Goal: Obtain resource: Download file/media

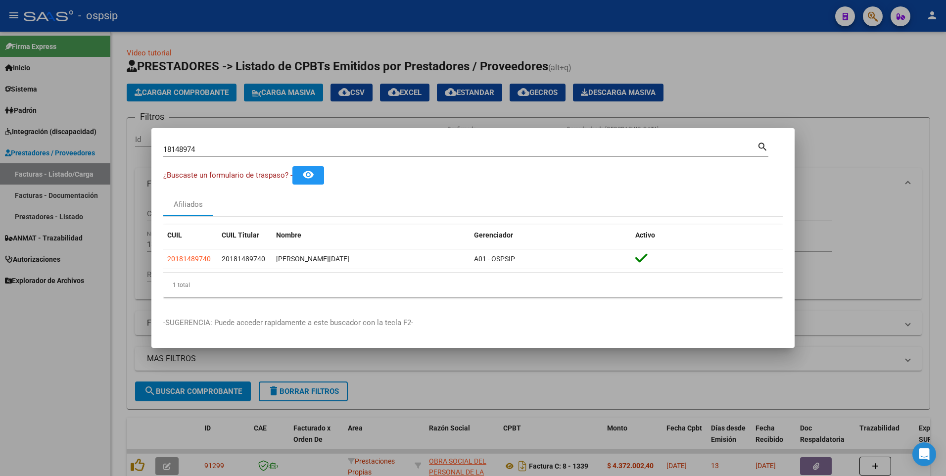
scroll to position [70, 0]
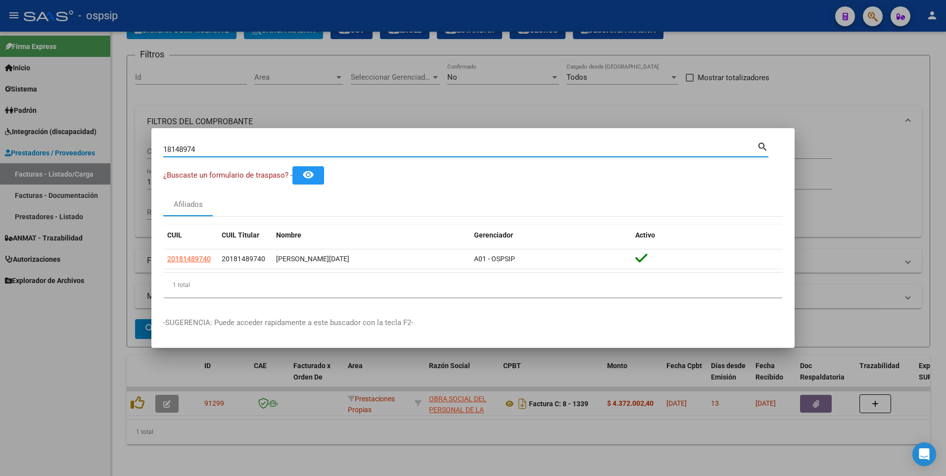
drag, startPoint x: 205, startPoint y: 151, endPoint x: 92, endPoint y: 178, distance: 115.8
click at [92, 178] on div "18148974 Buscar (apellido, dni, cuil, nro traspaso, cuit, obra social) search ¿…" at bounding box center [473, 238] width 946 height 476
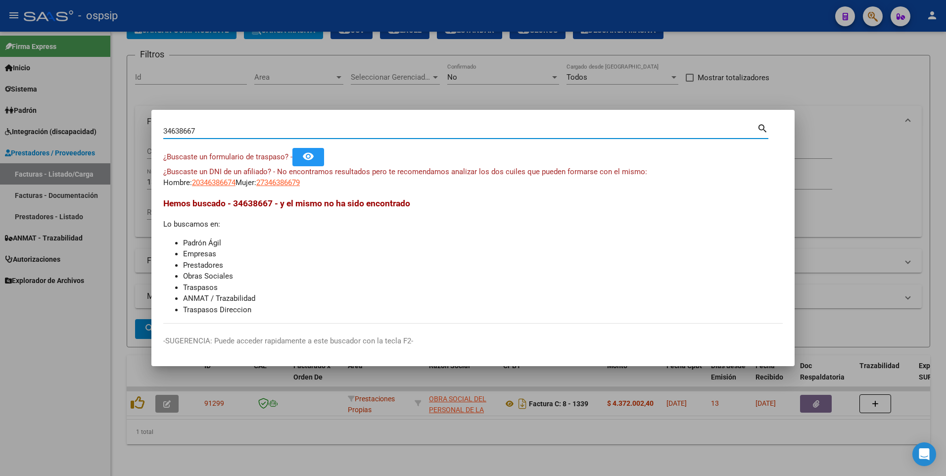
click at [165, 134] on input "34638667" at bounding box center [460, 131] width 594 height 9
click at [168, 134] on input "34638667" at bounding box center [460, 131] width 594 height 9
click at [204, 130] on input "4638667" at bounding box center [460, 131] width 594 height 9
drag, startPoint x: 204, startPoint y: 130, endPoint x: 116, endPoint y: 141, distance: 88.9
click at [116, 141] on div "46386679 Buscar (apellido, dni, cuil, nro traspaso, cuit, obra social) search ¿…" at bounding box center [473, 238] width 946 height 476
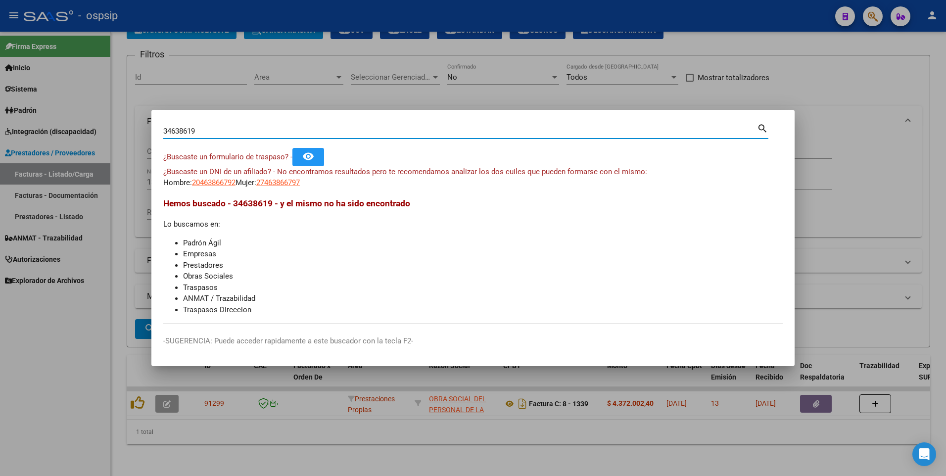
type input "34638619"
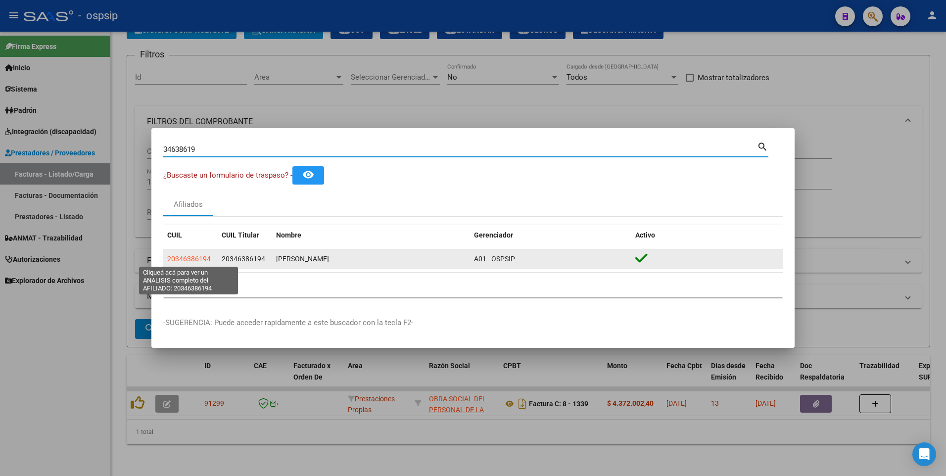
click at [193, 260] on span "20346386194" at bounding box center [189, 259] width 44 height 8
type textarea "20346386194"
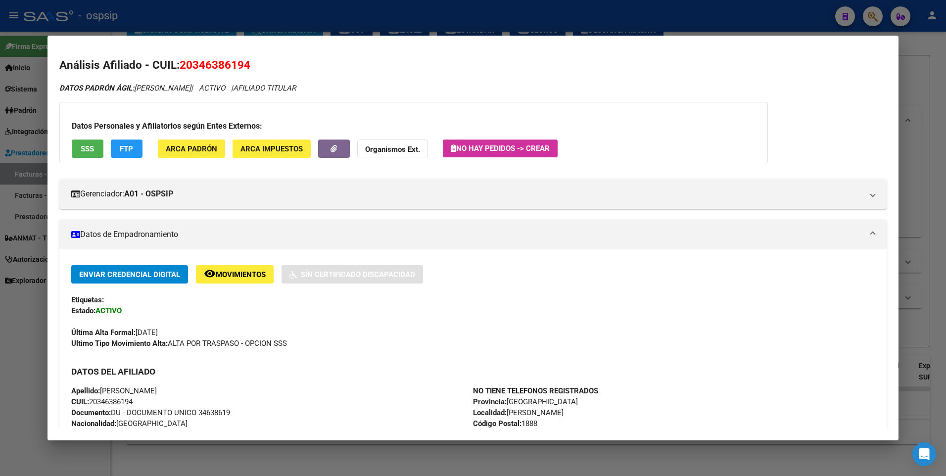
click at [87, 158] on div "Datos Personales y Afiliatorios según Entes Externos: SSS FTP ARCA Padrón ARCA …" at bounding box center [413, 132] width 708 height 61
click at [88, 152] on span "SSS" at bounding box center [87, 148] width 13 height 9
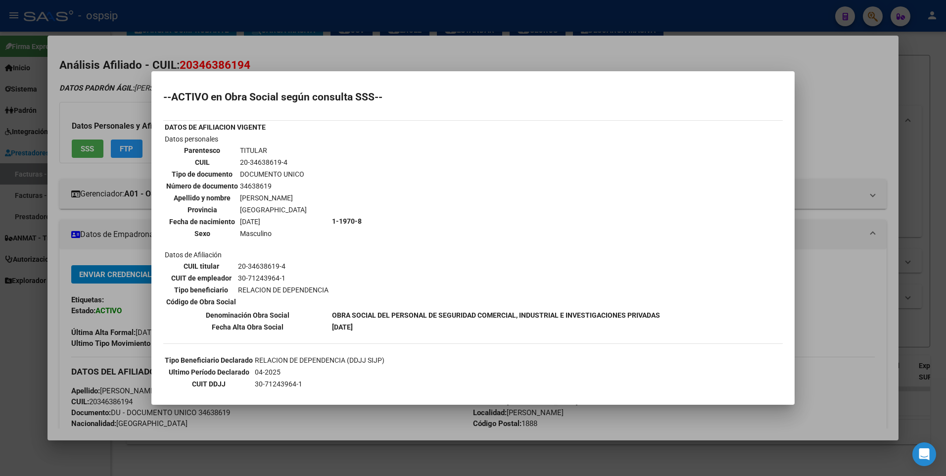
click at [835, 118] on div at bounding box center [473, 238] width 946 height 476
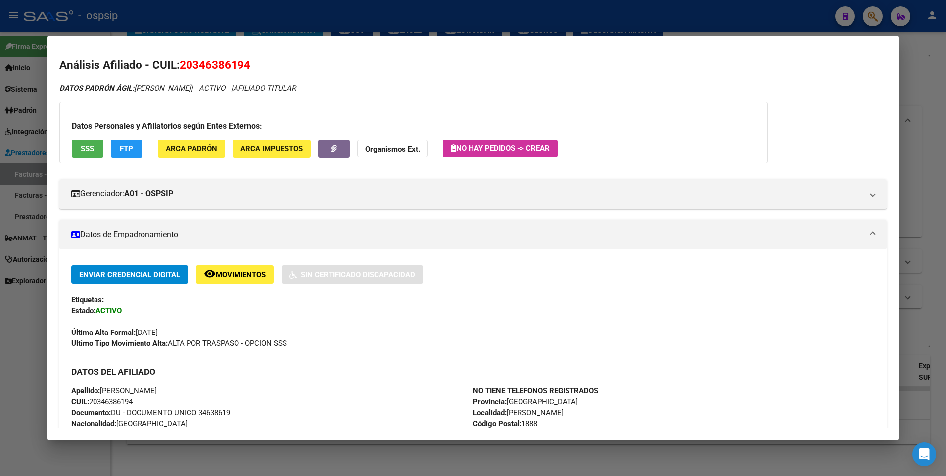
click at [938, 93] on div at bounding box center [473, 238] width 946 height 476
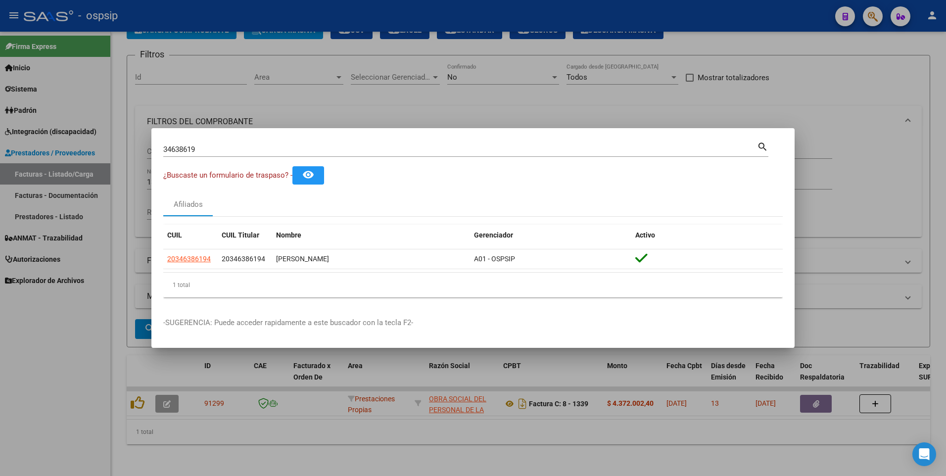
click at [42, 424] on div at bounding box center [473, 238] width 946 height 476
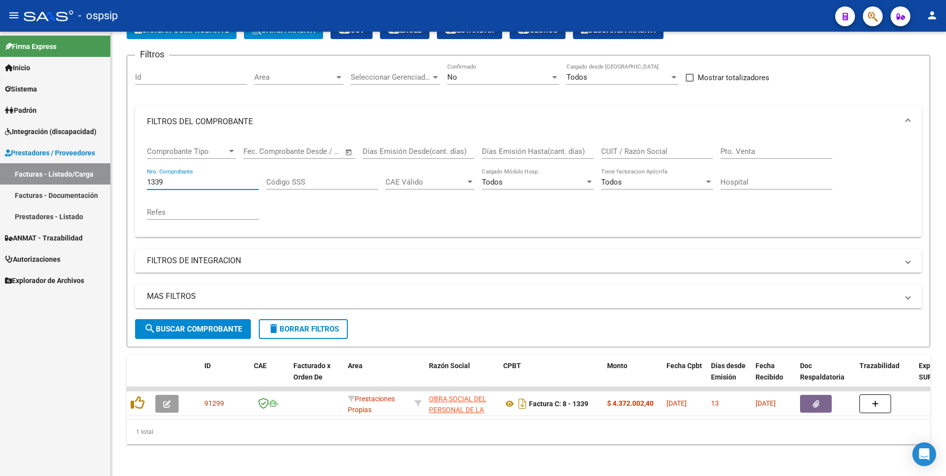
drag, startPoint x: 174, startPoint y: 174, endPoint x: 33, endPoint y: 196, distance: 142.7
click at [33, 196] on mat-sidenav-container "Firma Express Inicio Calendario SSS Instructivos Contacto OS Sistema Usuarios T…" at bounding box center [473, 254] width 946 height 444
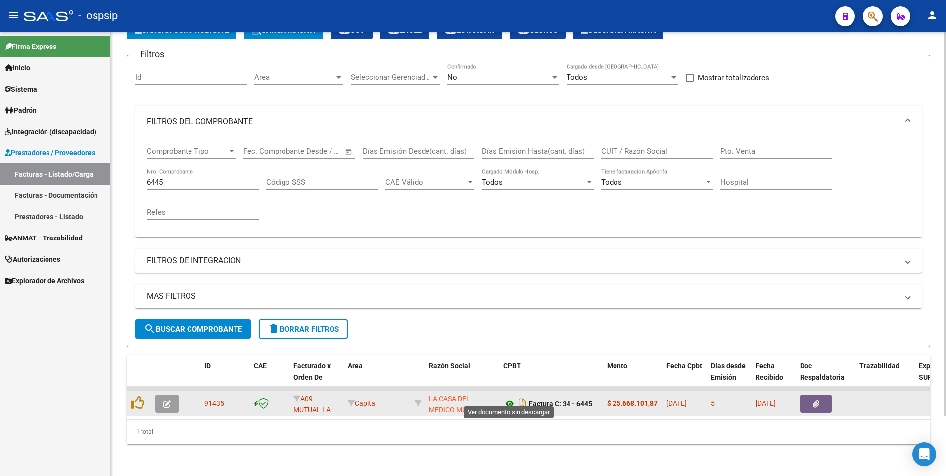
click at [510, 398] on icon at bounding box center [509, 404] width 13 height 12
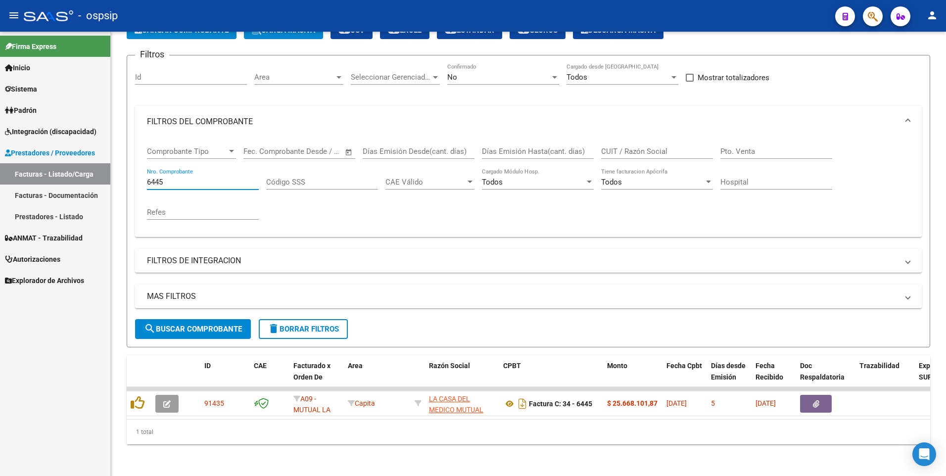
drag, startPoint x: 179, startPoint y: 172, endPoint x: 29, endPoint y: 188, distance: 150.8
click at [29, 188] on mat-sidenav-container "Firma Express Inicio Calendario SSS Instructivos Contacto OS Sistema Usuarios T…" at bounding box center [473, 254] width 946 height 444
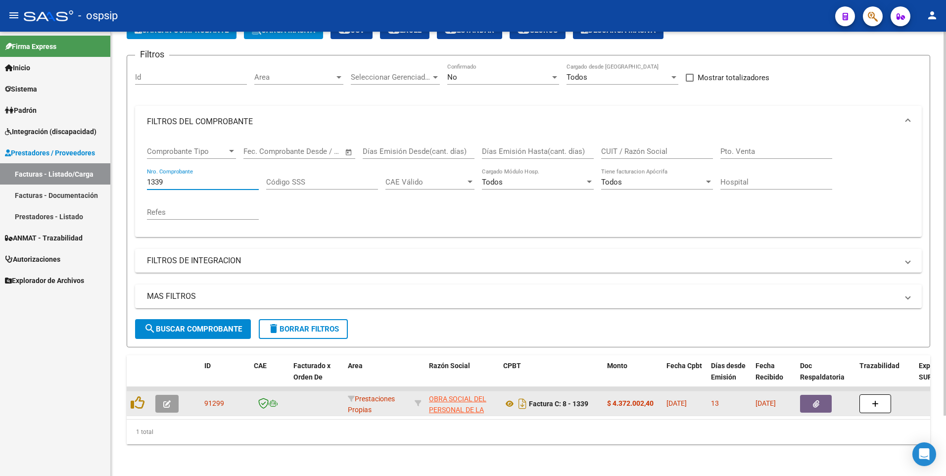
type input "1339"
click at [819, 400] on icon "button" at bounding box center [816, 403] width 6 height 7
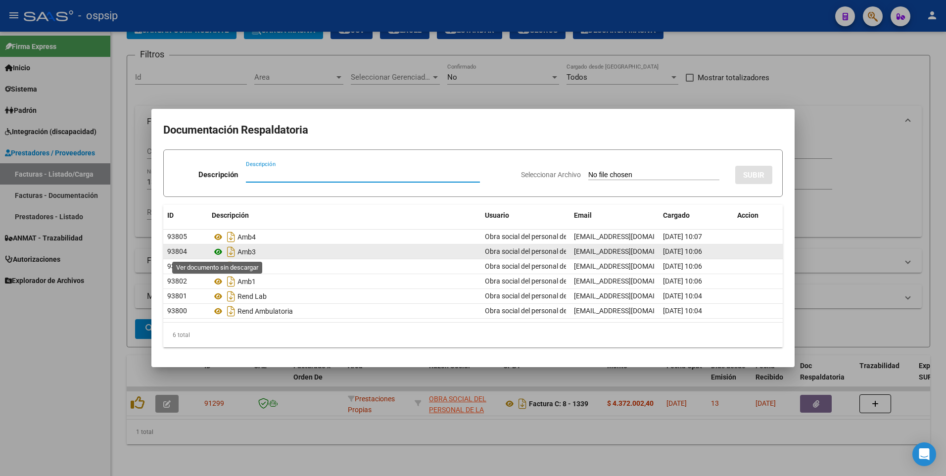
click at [216, 252] on icon at bounding box center [218, 252] width 13 height 12
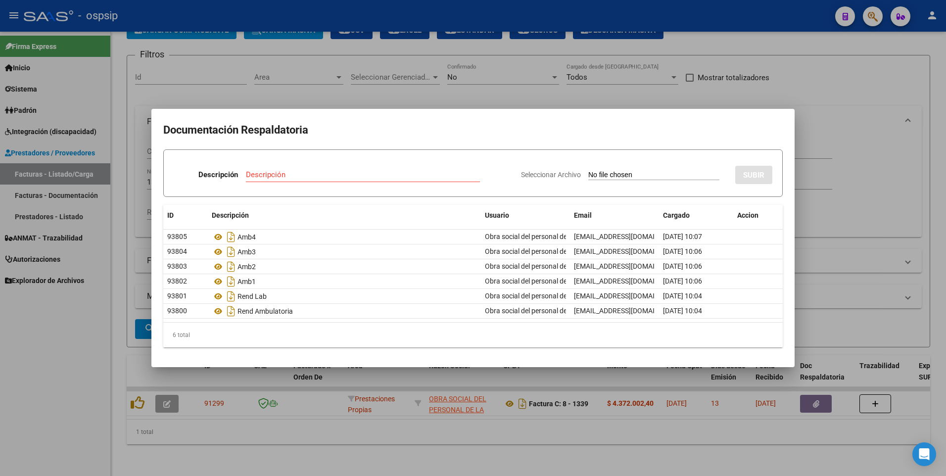
click at [846, 84] on div at bounding box center [473, 238] width 946 height 476
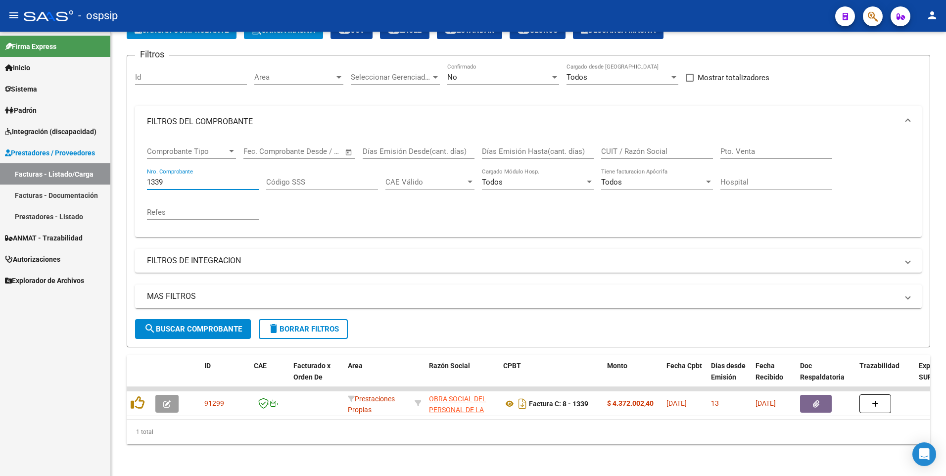
drag, startPoint x: 175, startPoint y: 176, endPoint x: 66, endPoint y: 188, distance: 110.0
click at [66, 188] on mat-sidenav-container "Firma Express Inicio Calendario SSS Instructivos Contacto OS Sistema Usuarios T…" at bounding box center [473, 254] width 946 height 444
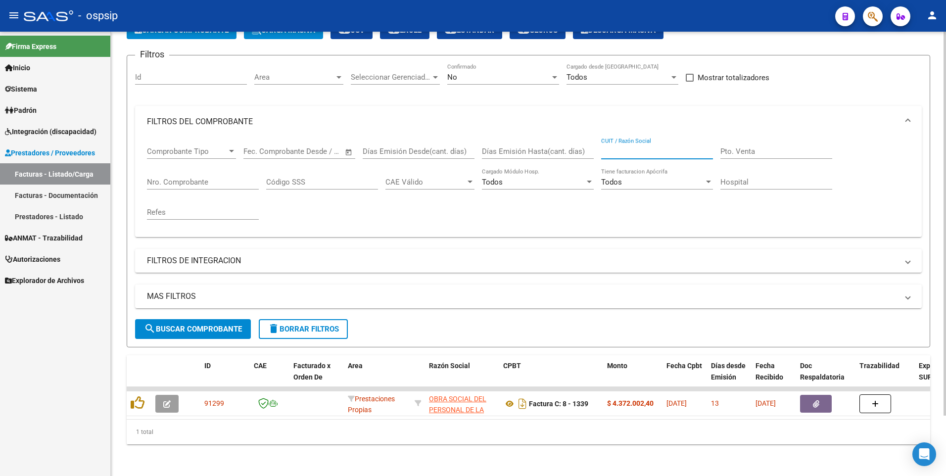
click at [642, 147] on input "CUIT / Razón Social" at bounding box center [657, 151] width 112 height 9
type input "33710210549"
click at [191, 325] on span "search Buscar Comprobante" at bounding box center [193, 329] width 98 height 9
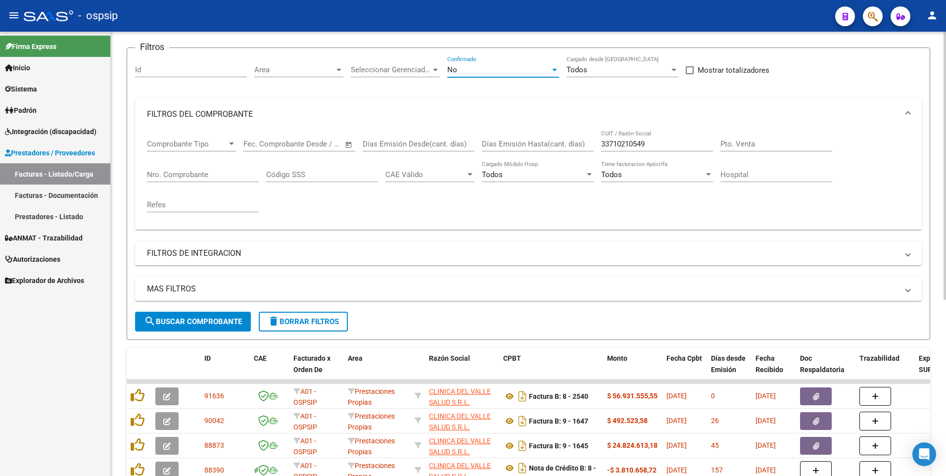
click at [479, 69] on div "No" at bounding box center [498, 69] width 103 height 9
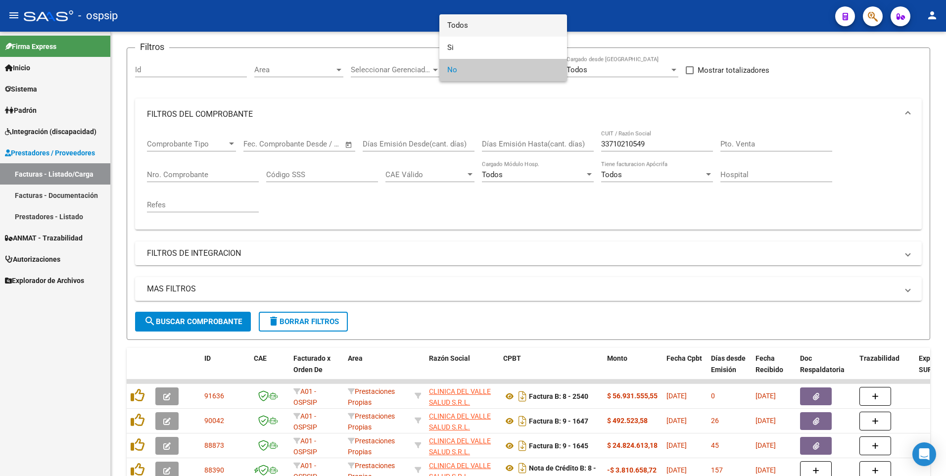
click at [465, 24] on span "Todos" at bounding box center [503, 25] width 112 height 22
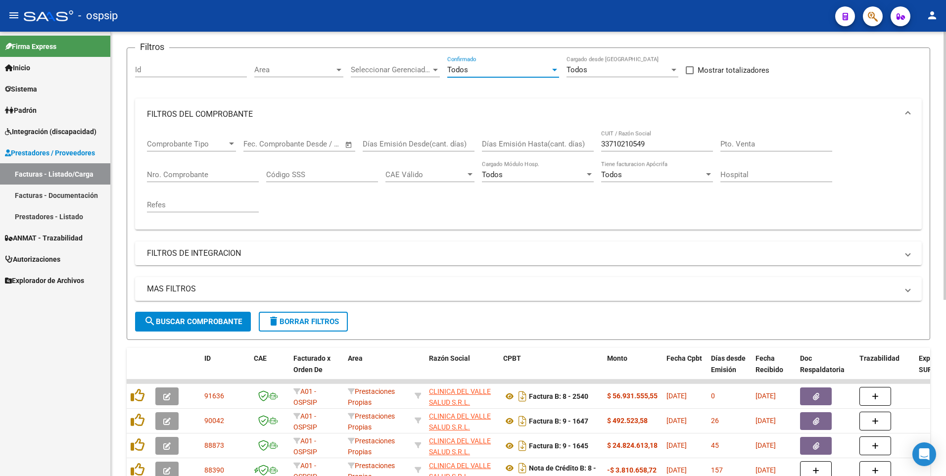
click at [231, 314] on button "search Buscar Comprobante" at bounding box center [193, 322] width 116 height 20
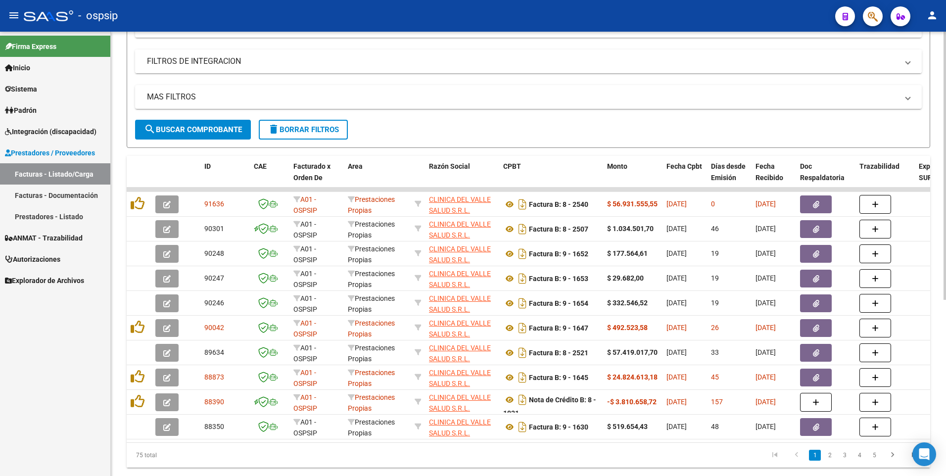
scroll to position [268, 0]
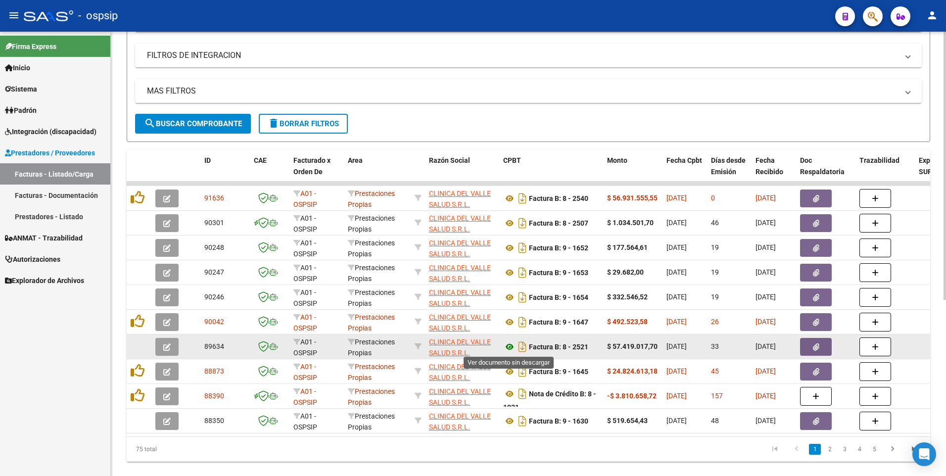
click at [507, 348] on icon at bounding box center [509, 347] width 13 height 12
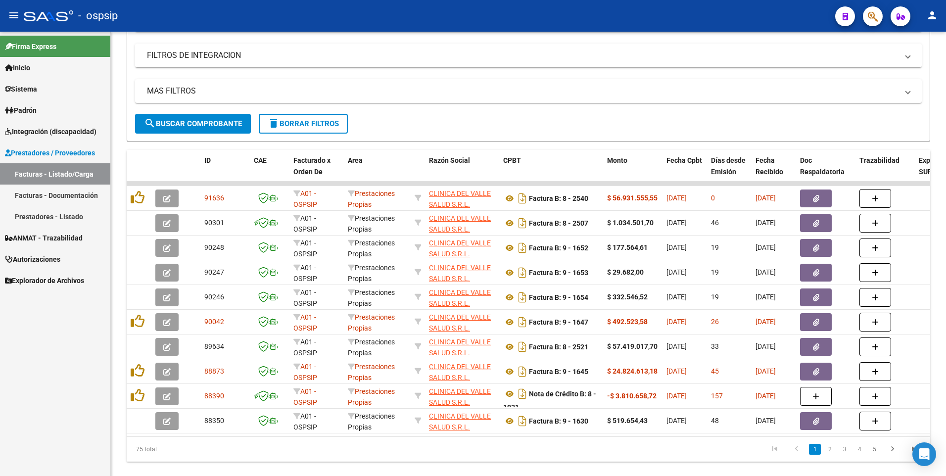
click at [869, 12] on icon "button" at bounding box center [873, 16] width 10 height 11
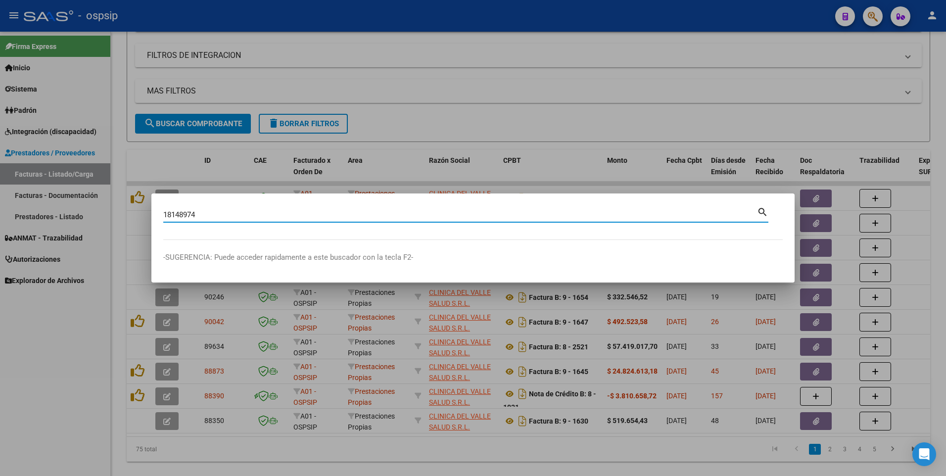
type input "18148974"
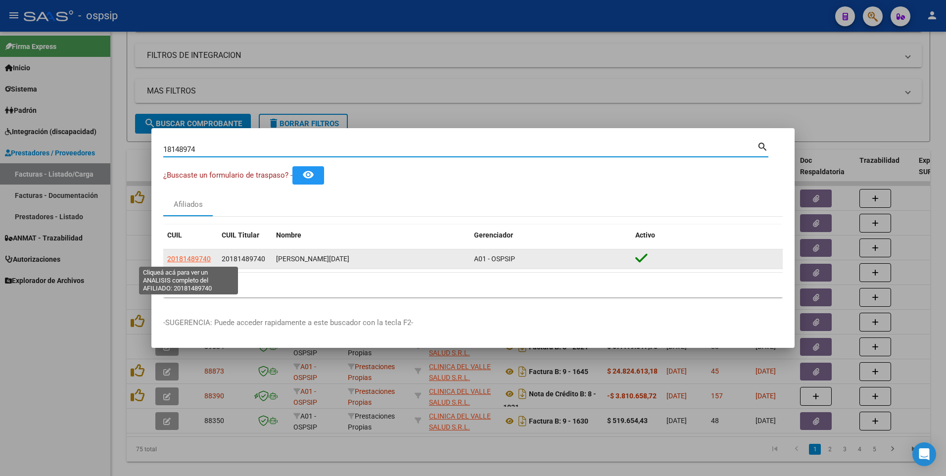
click at [193, 253] on app-link-go-to "20181489740" at bounding box center [189, 258] width 44 height 11
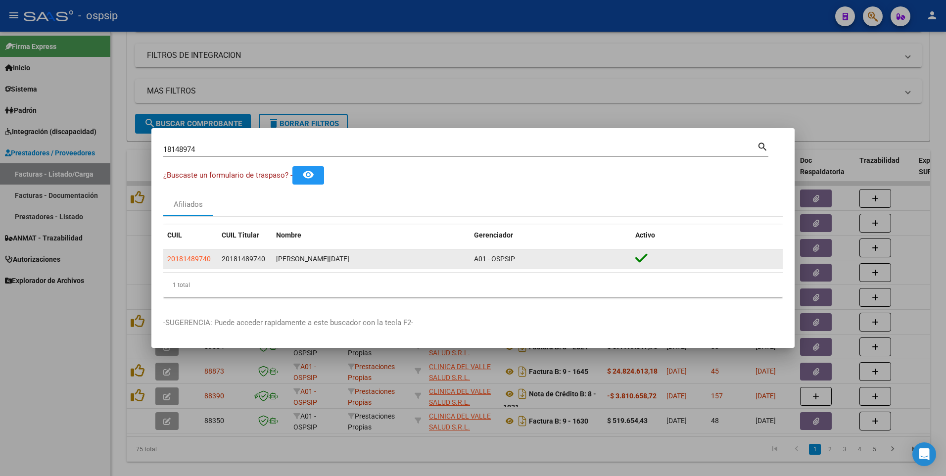
click at [196, 255] on span "20181489740" at bounding box center [189, 259] width 44 height 8
type textarea "20181489740"
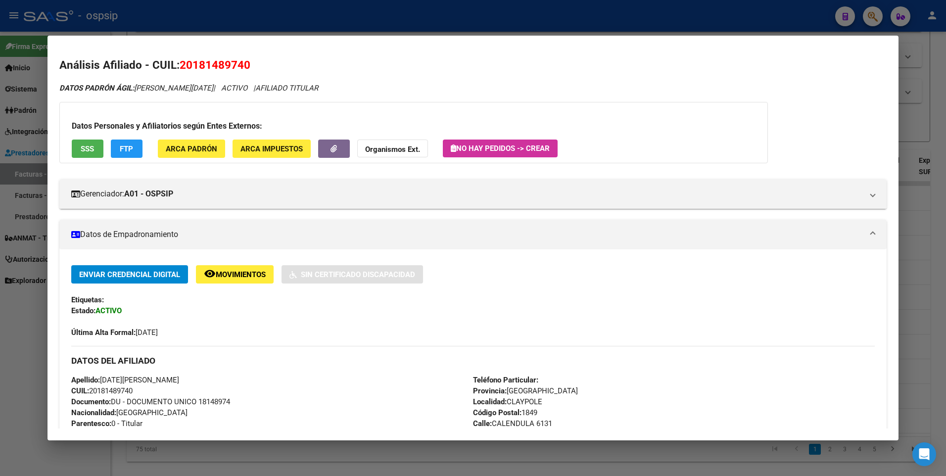
click at [92, 149] on span "SSS" at bounding box center [87, 148] width 13 height 9
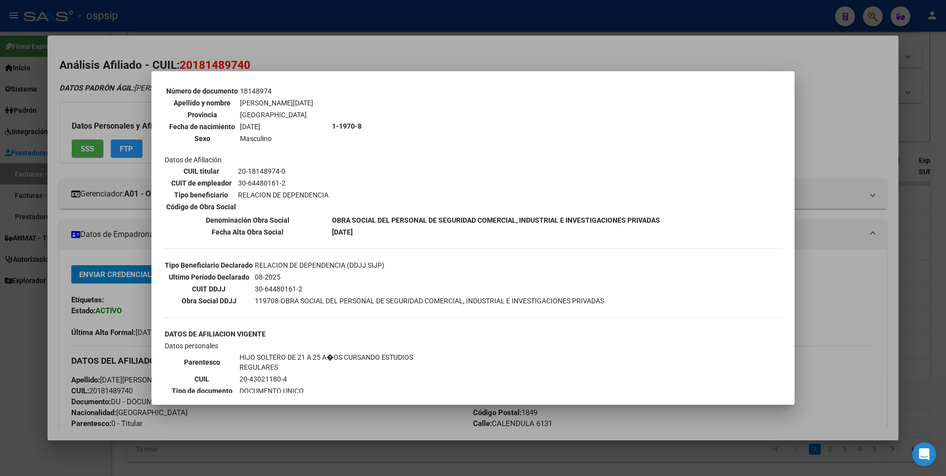
scroll to position [99, 0]
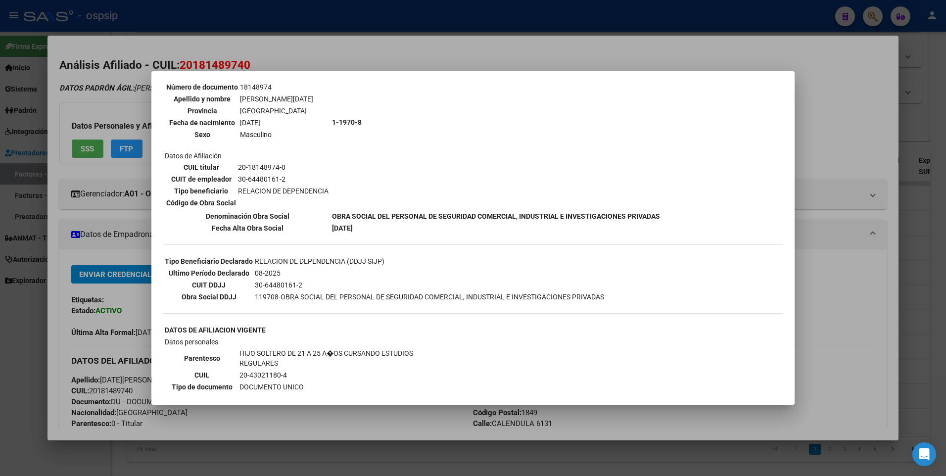
click at [819, 74] on div at bounding box center [473, 238] width 946 height 476
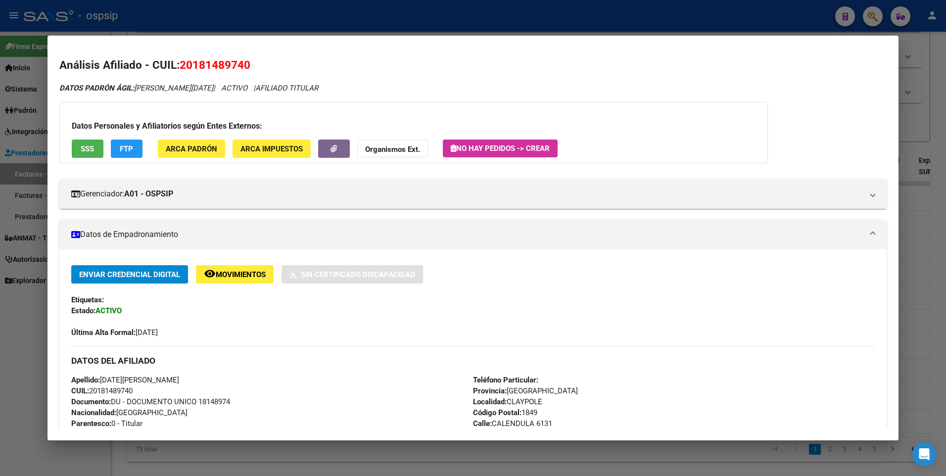
click at [929, 70] on div at bounding box center [473, 238] width 946 height 476
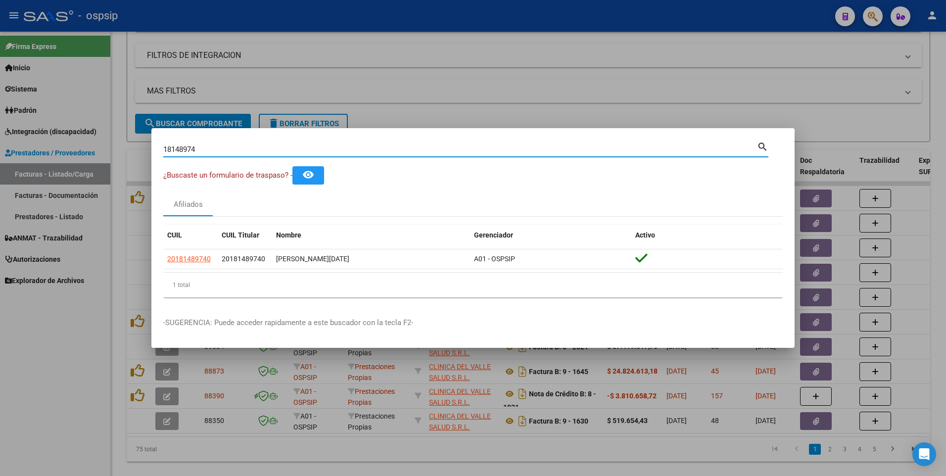
drag, startPoint x: 199, startPoint y: 149, endPoint x: 98, endPoint y: 173, distance: 103.7
click at [87, 168] on div "18148974 Buscar (apellido, dni, cuil, nro traspaso, cuit, obra social) search ¿…" at bounding box center [473, 238] width 946 height 476
type input "25650352"
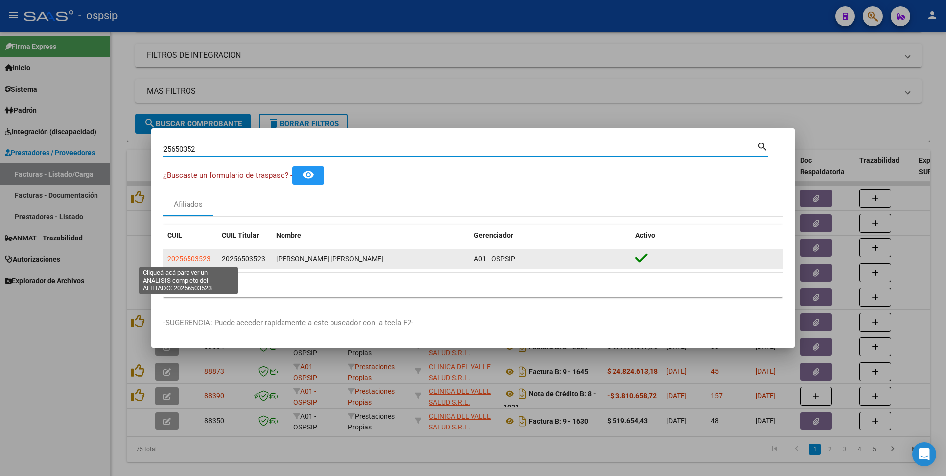
click at [205, 257] on span "20256503523" at bounding box center [189, 259] width 44 height 8
type textarea "20256503523"
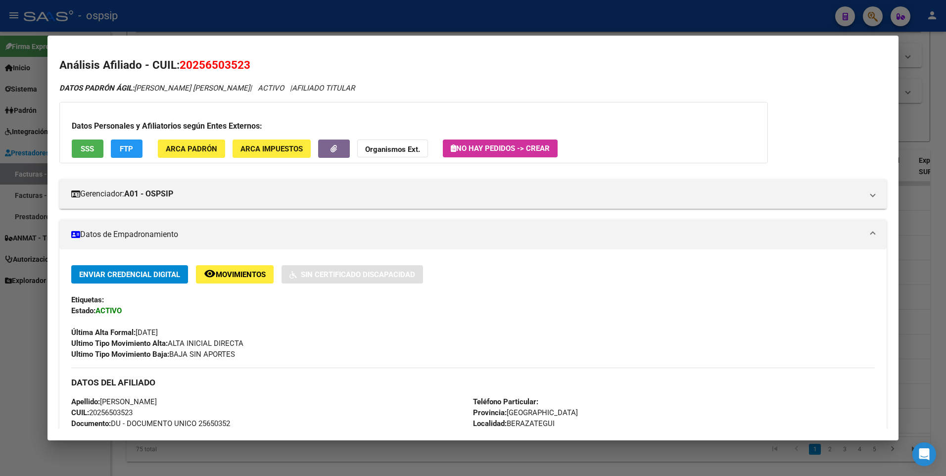
click at [88, 155] on button "SSS" at bounding box center [88, 149] width 32 height 18
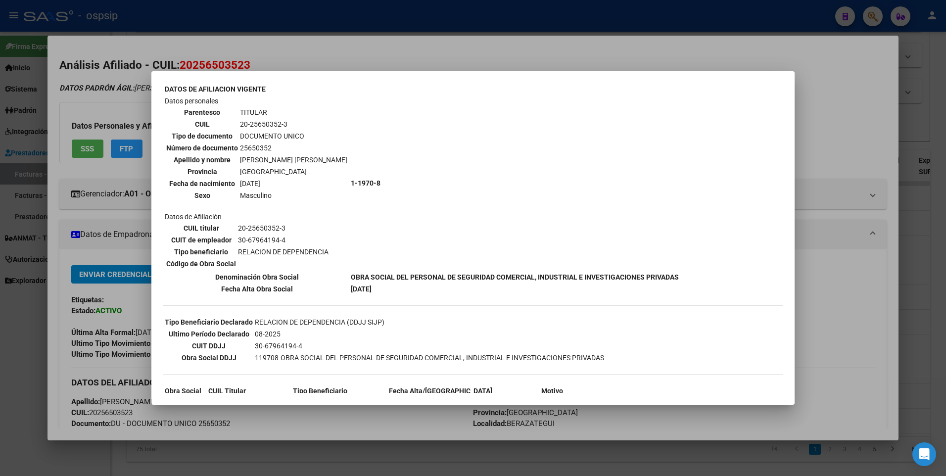
scroll to position [0, 0]
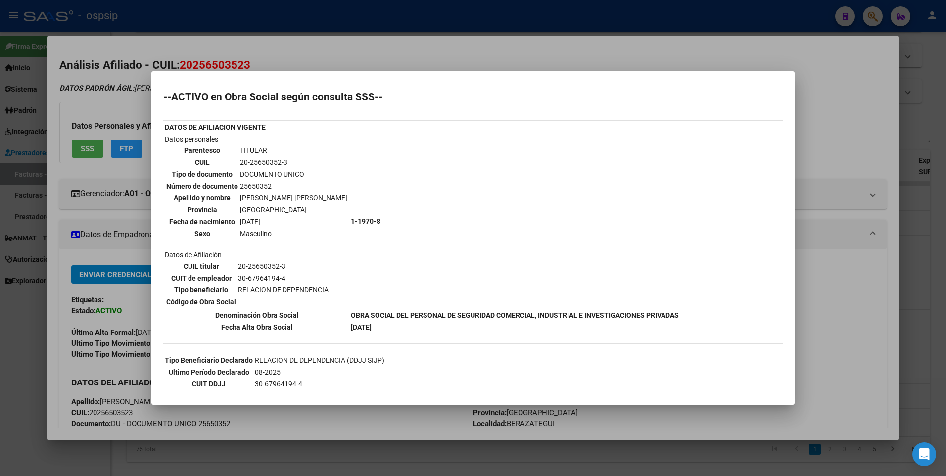
click at [839, 98] on div at bounding box center [473, 238] width 946 height 476
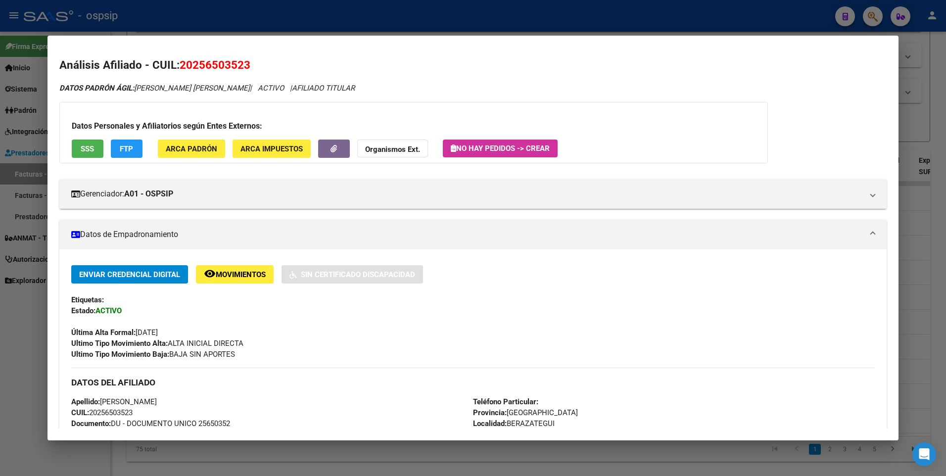
click at [911, 76] on div at bounding box center [473, 238] width 946 height 476
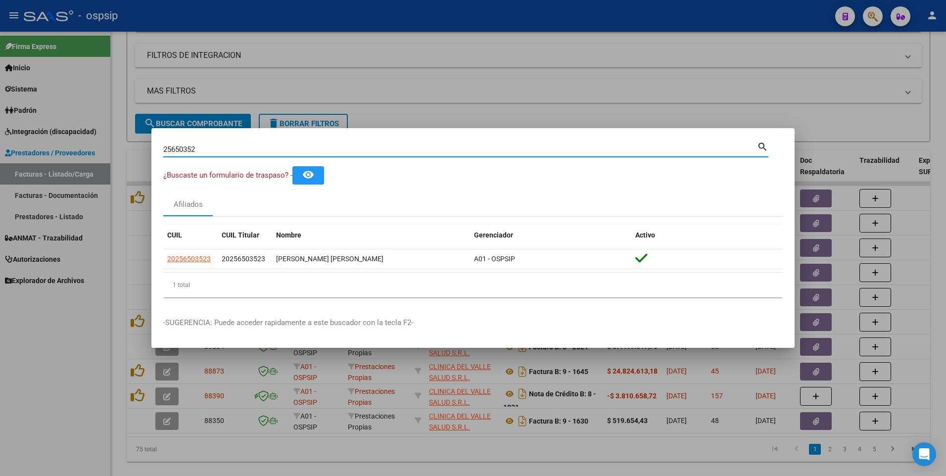
drag, startPoint x: 206, startPoint y: 149, endPoint x: 131, endPoint y: 153, distance: 75.3
click at [131, 153] on div "25650352 Buscar (apellido, dni, cuil, nro traspaso, cuit, obra social) search ¿…" at bounding box center [473, 238] width 946 height 476
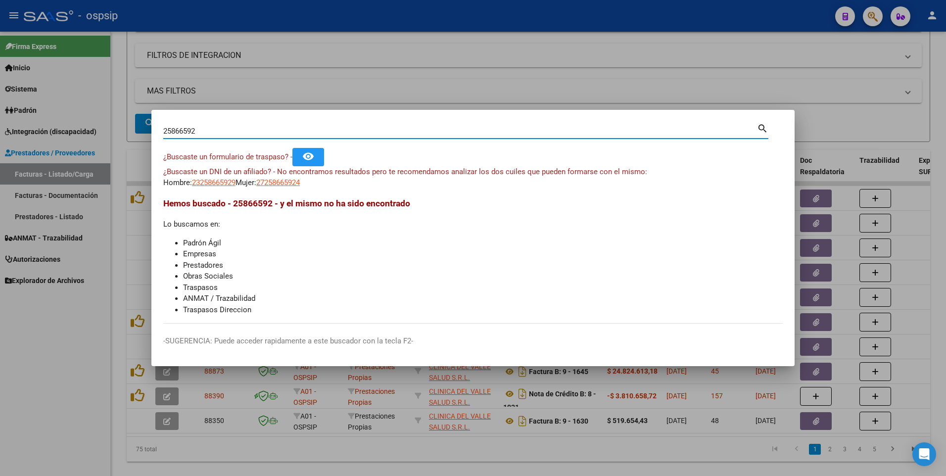
click at [189, 132] on input "25866592" at bounding box center [460, 131] width 594 height 9
type input "25865292"
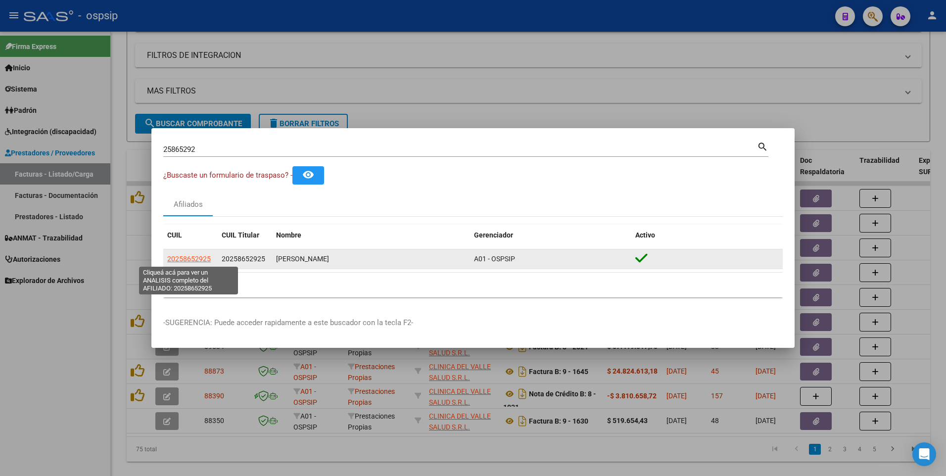
click at [204, 263] on span "20258652925" at bounding box center [189, 259] width 44 height 8
type textarea "20258652925"
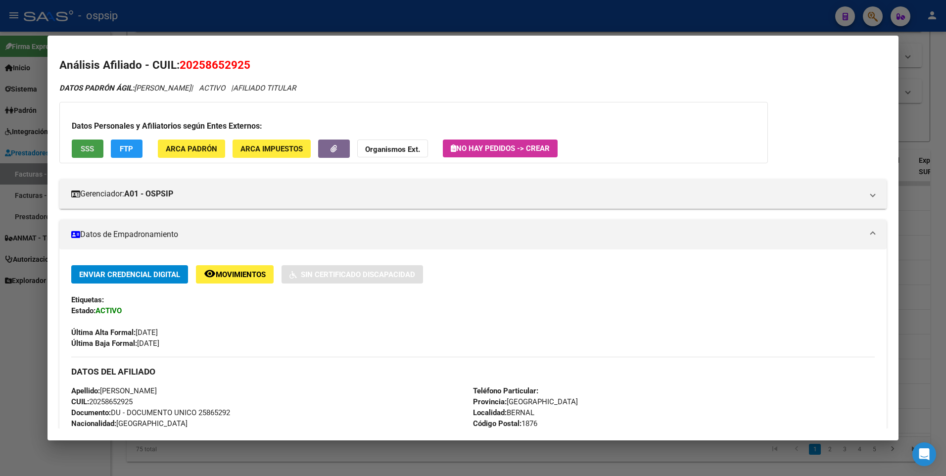
click at [92, 155] on button "SSS" at bounding box center [88, 149] width 32 height 18
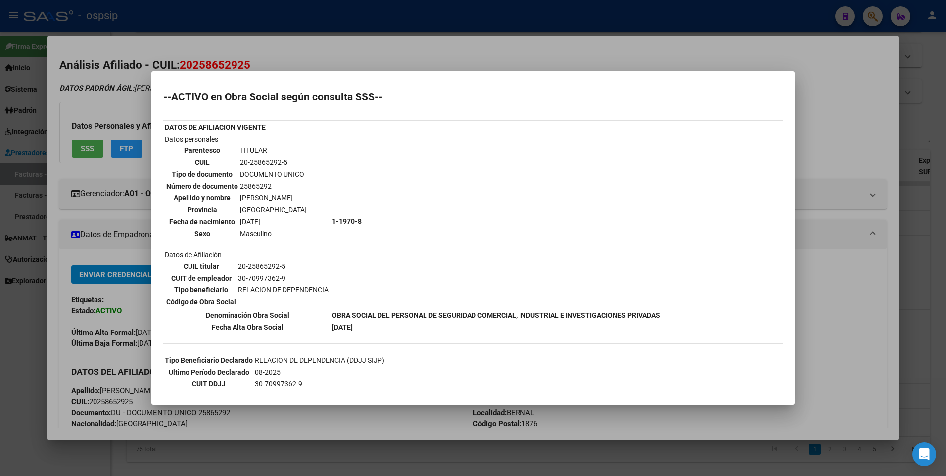
click at [859, 104] on div at bounding box center [473, 238] width 946 height 476
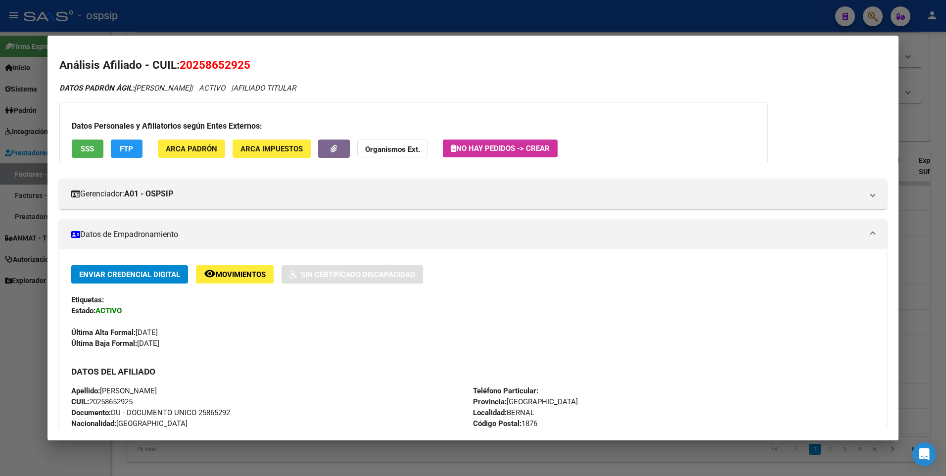
click at [931, 84] on div at bounding box center [473, 238] width 946 height 476
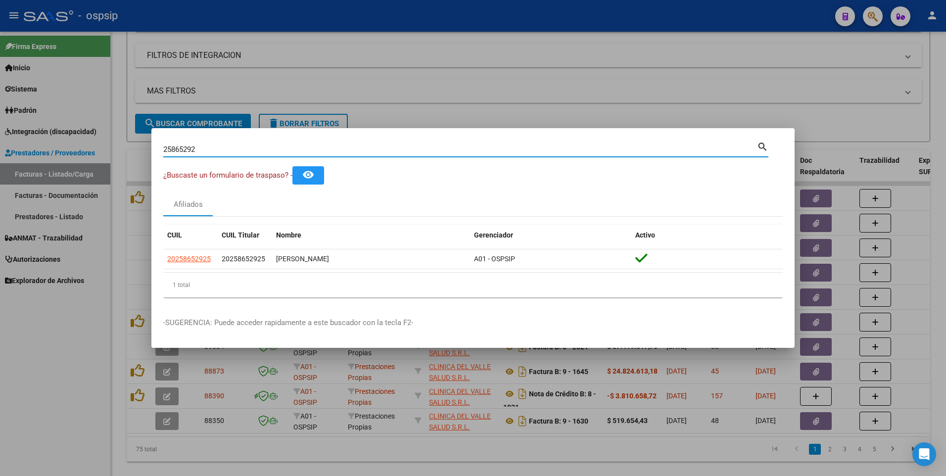
drag, startPoint x: 203, startPoint y: 152, endPoint x: 317, endPoint y: 208, distance: 127.2
click at [50, 171] on div "25865292 Buscar (apellido, dni, cuil, nro traspaso, cuit, obra social) search ¿…" at bounding box center [473, 238] width 946 height 476
type input "17026689"
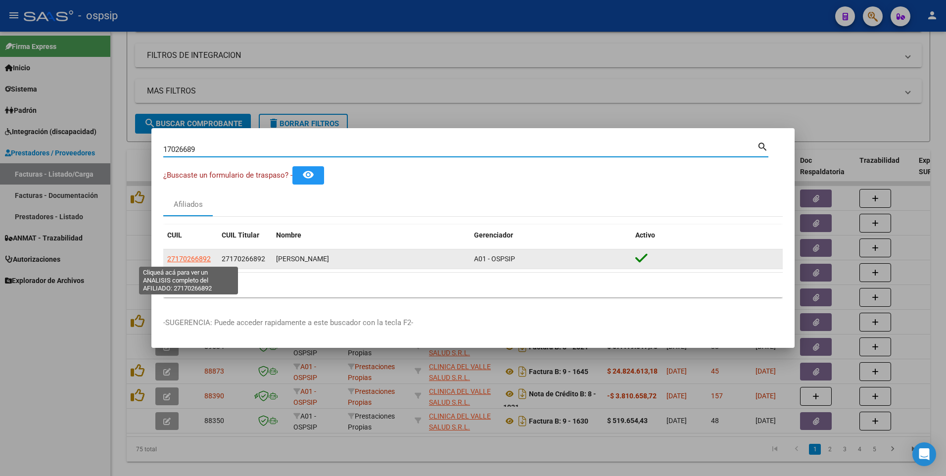
click at [199, 259] on span "27170266892" at bounding box center [189, 259] width 44 height 8
type textarea "27170266892"
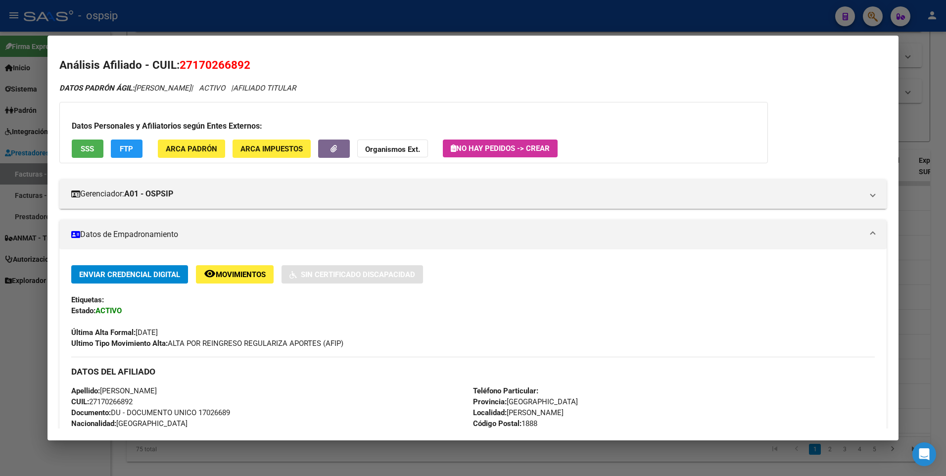
click at [81, 142] on button "SSS" at bounding box center [88, 149] width 32 height 18
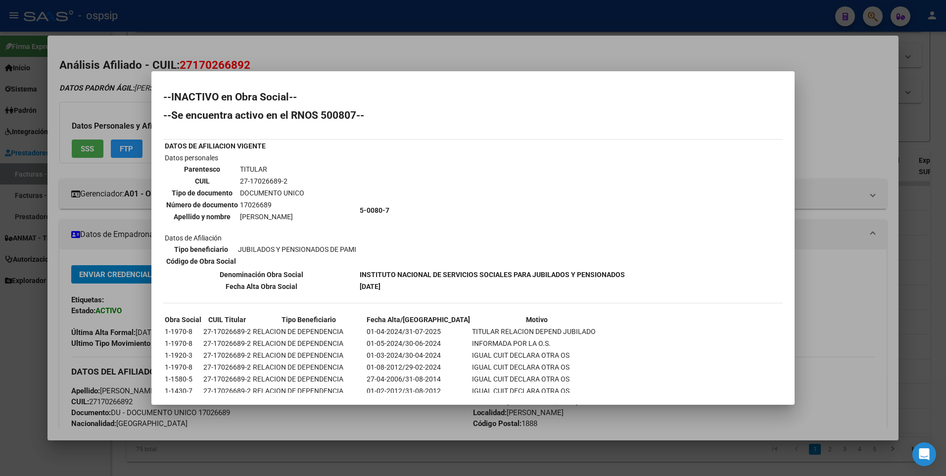
click at [810, 96] on div at bounding box center [473, 238] width 946 height 476
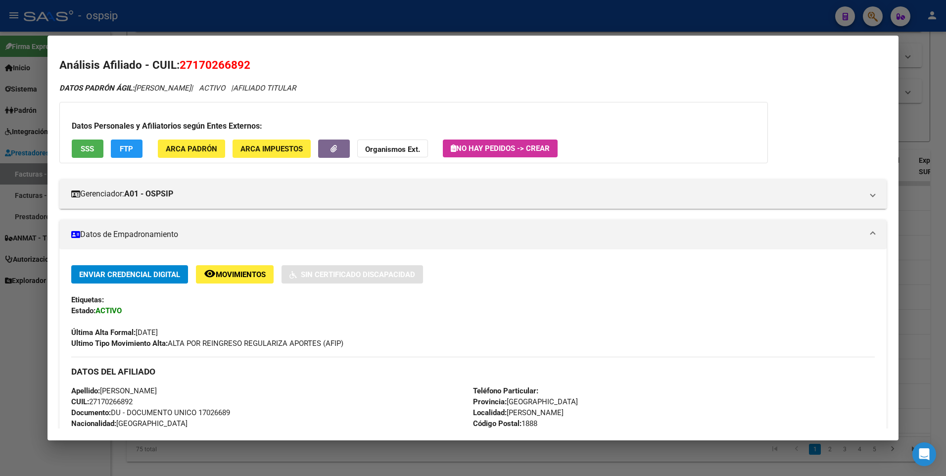
click at [916, 68] on div at bounding box center [473, 238] width 946 height 476
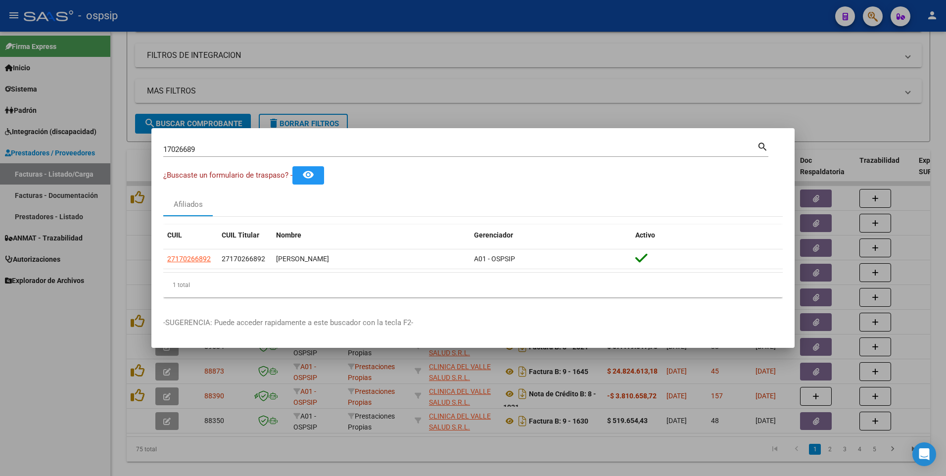
click at [470, 73] on div at bounding box center [473, 238] width 946 height 476
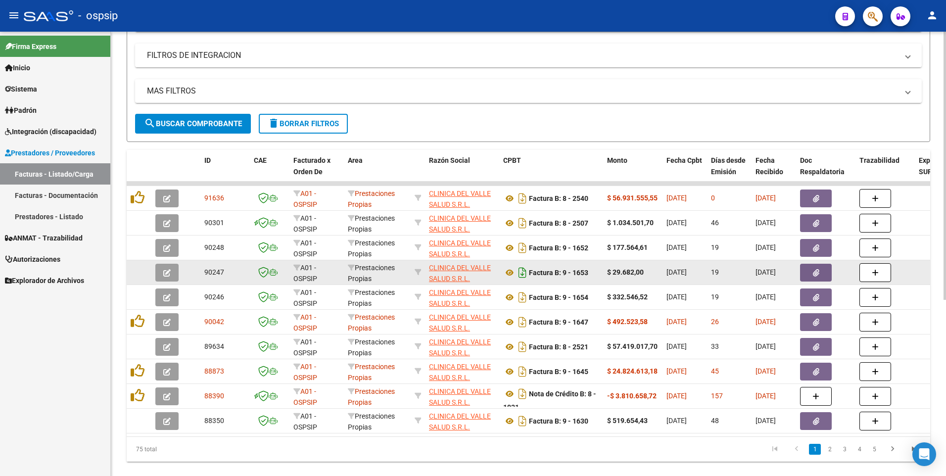
scroll to position [119, 0]
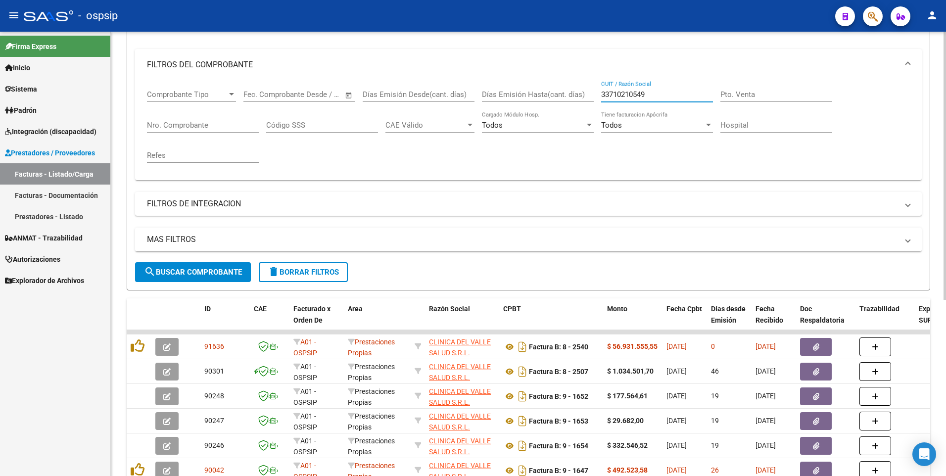
drag, startPoint x: 667, startPoint y: 95, endPoint x: 516, endPoint y: 106, distance: 152.3
click at [516, 106] on div "Comprobante Tipo Comprobante Tipo Fecha inicio – Fecha fin Fec. Comprobante Des…" at bounding box center [528, 127] width 763 height 92
click at [180, 130] on div "Nro. Comprobante" at bounding box center [203, 121] width 112 height 21
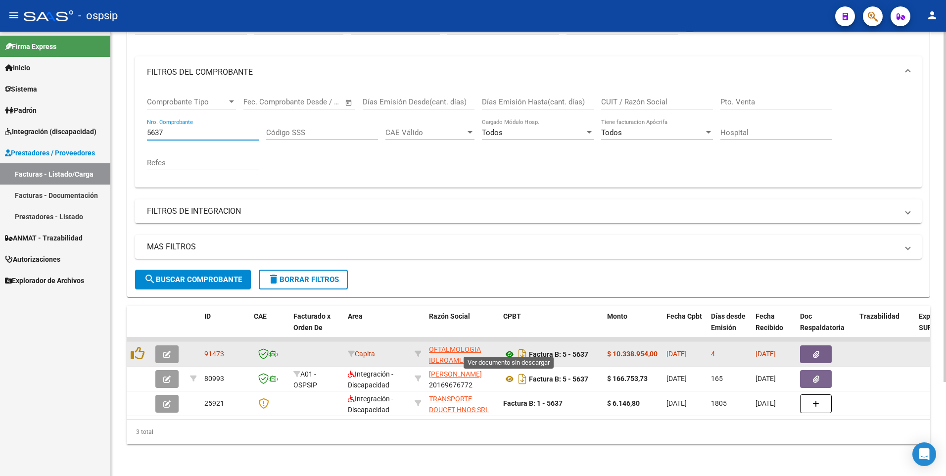
type input "5637"
click at [510, 348] on icon at bounding box center [509, 354] width 13 height 12
click at [814, 351] on icon "button" at bounding box center [816, 354] width 6 height 7
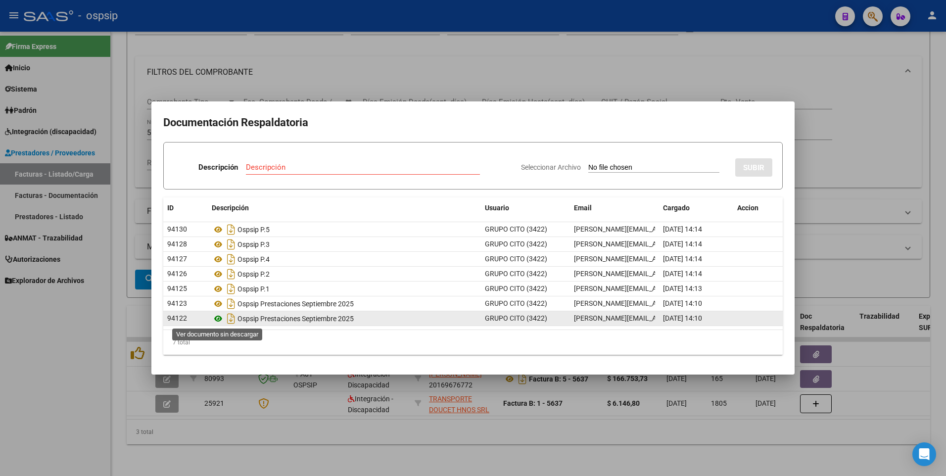
click at [219, 318] on icon at bounding box center [218, 319] width 13 height 12
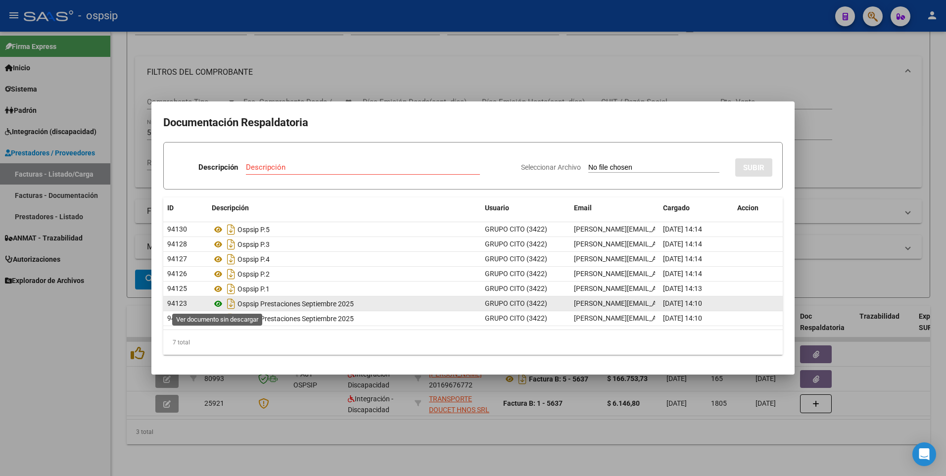
click at [217, 303] on icon at bounding box center [218, 304] width 13 height 12
